Goal: Task Accomplishment & Management: Manage account settings

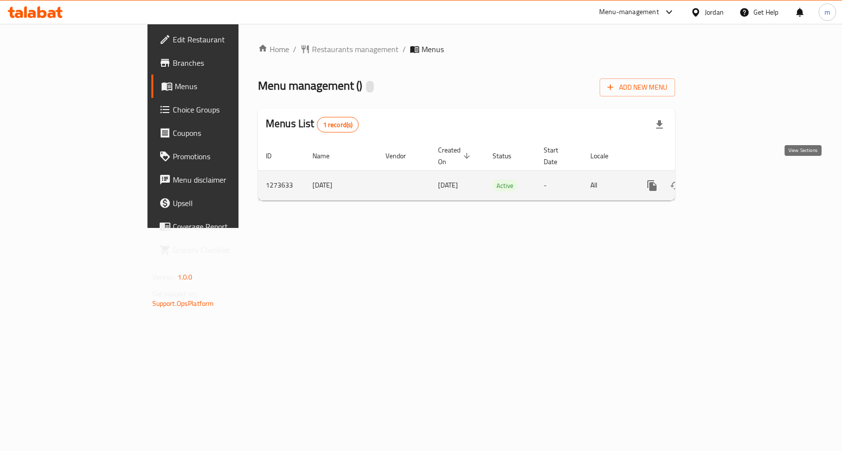
click at [734, 182] on link "enhanced table" at bounding box center [722, 185] width 23 height 23
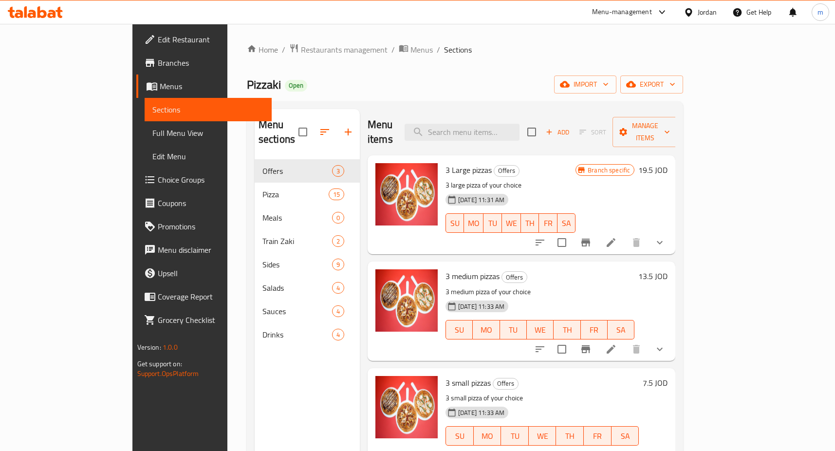
click at [158, 183] on span "Choice Groups" at bounding box center [211, 180] width 106 height 12
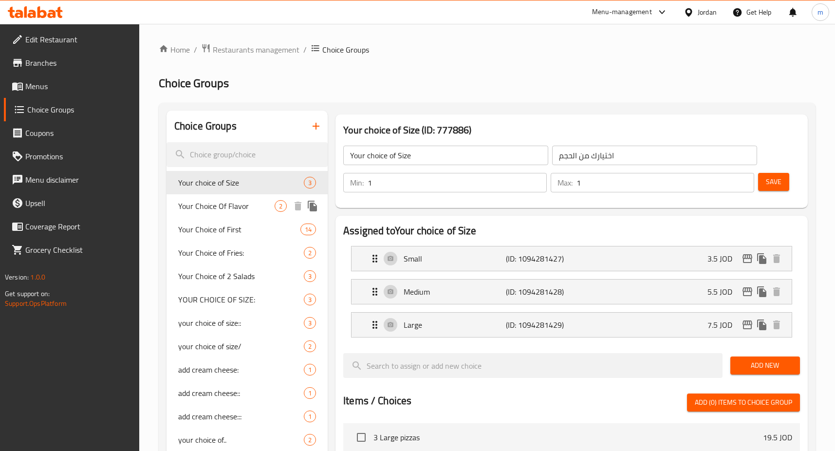
click at [193, 209] on span "Your Choice Of Flavor" at bounding box center [226, 206] width 96 height 12
type input "Your Choice Of Flavor"
type input "اختيارك للنكهة"
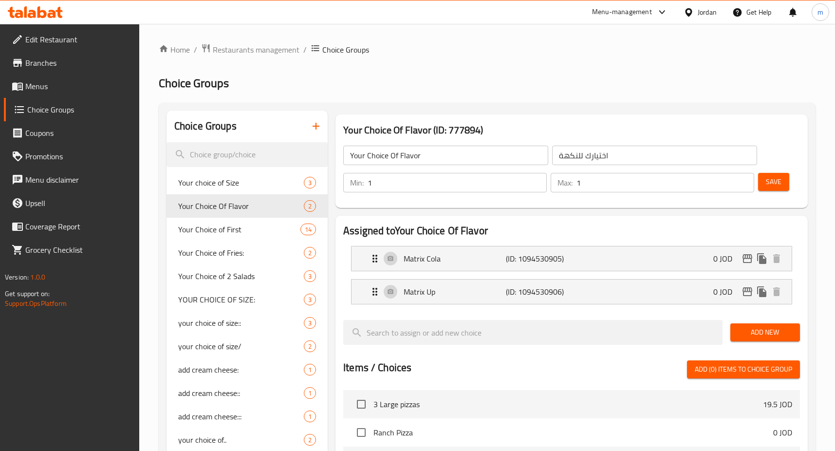
click at [591, 94] on div "Home / Restaurants management / Choice Groups Choice Groups Choice Groups Your …" at bounding box center [487, 393] width 657 height 701
drag, startPoint x: 230, startPoint y: 232, endPoint x: 560, endPoint y: 116, distance: 350.2
click at [230, 232] on span "Your Choice of First" at bounding box center [224, 229] width 93 height 12
type input "Your Choice of First"
type input "اختيارك من الاولى"
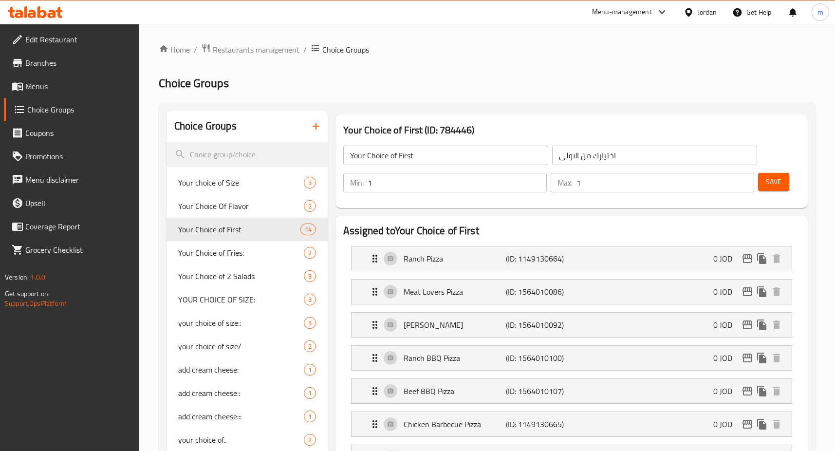
click at [570, 85] on h2 "Choice Groups" at bounding box center [487, 83] width 657 height 16
click at [234, 47] on span "Restaurants management" at bounding box center [256, 50] width 87 height 12
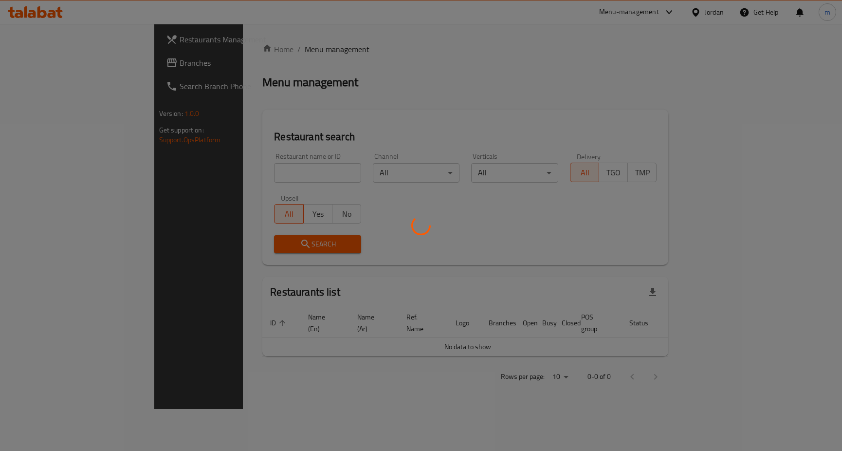
click at [37, 61] on div at bounding box center [421, 225] width 842 height 451
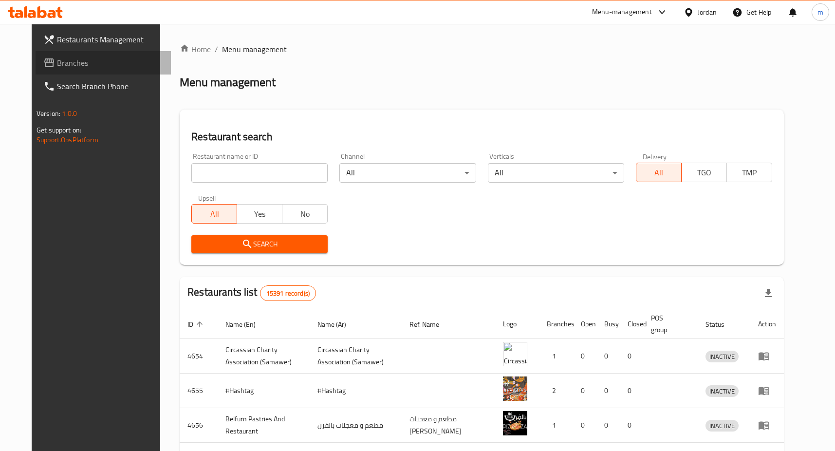
click at [57, 61] on span "Branches" at bounding box center [110, 63] width 106 height 12
